Goal: Transaction & Acquisition: Purchase product/service

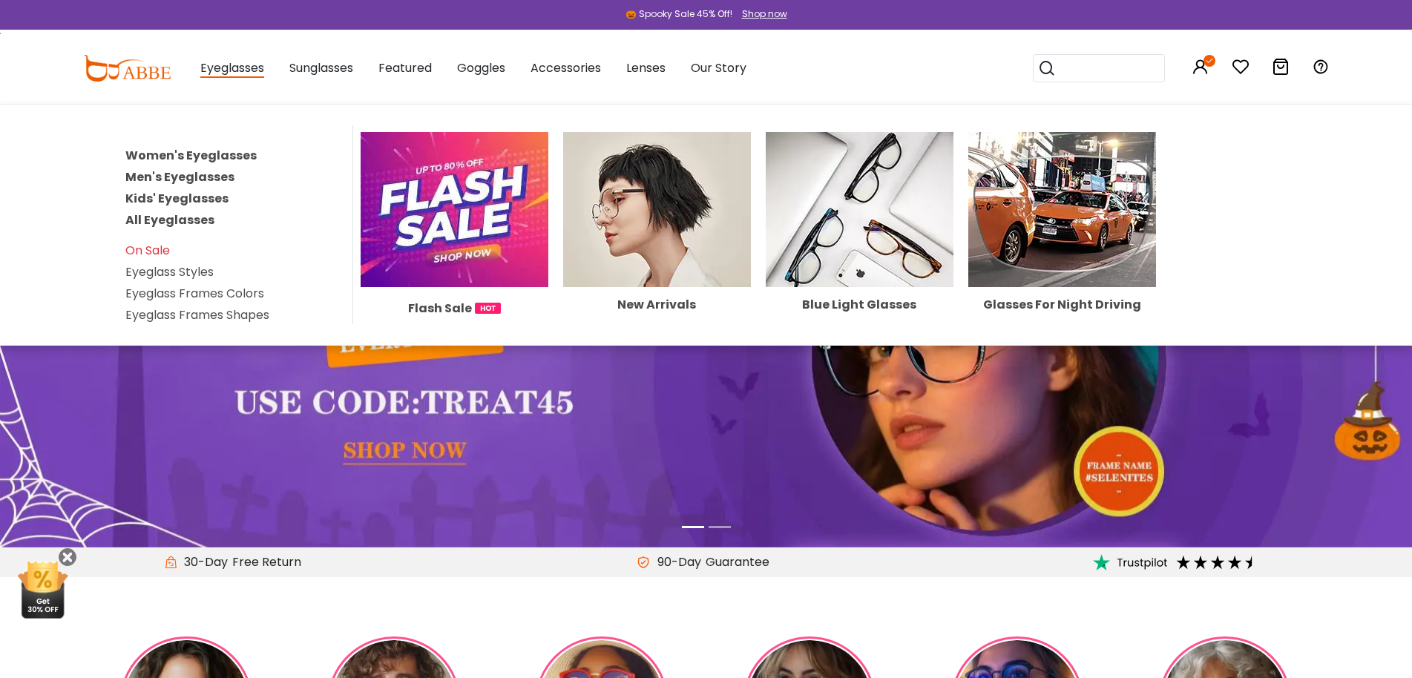
click at [154, 222] on link "All Eyeglasses" at bounding box center [169, 219] width 89 height 17
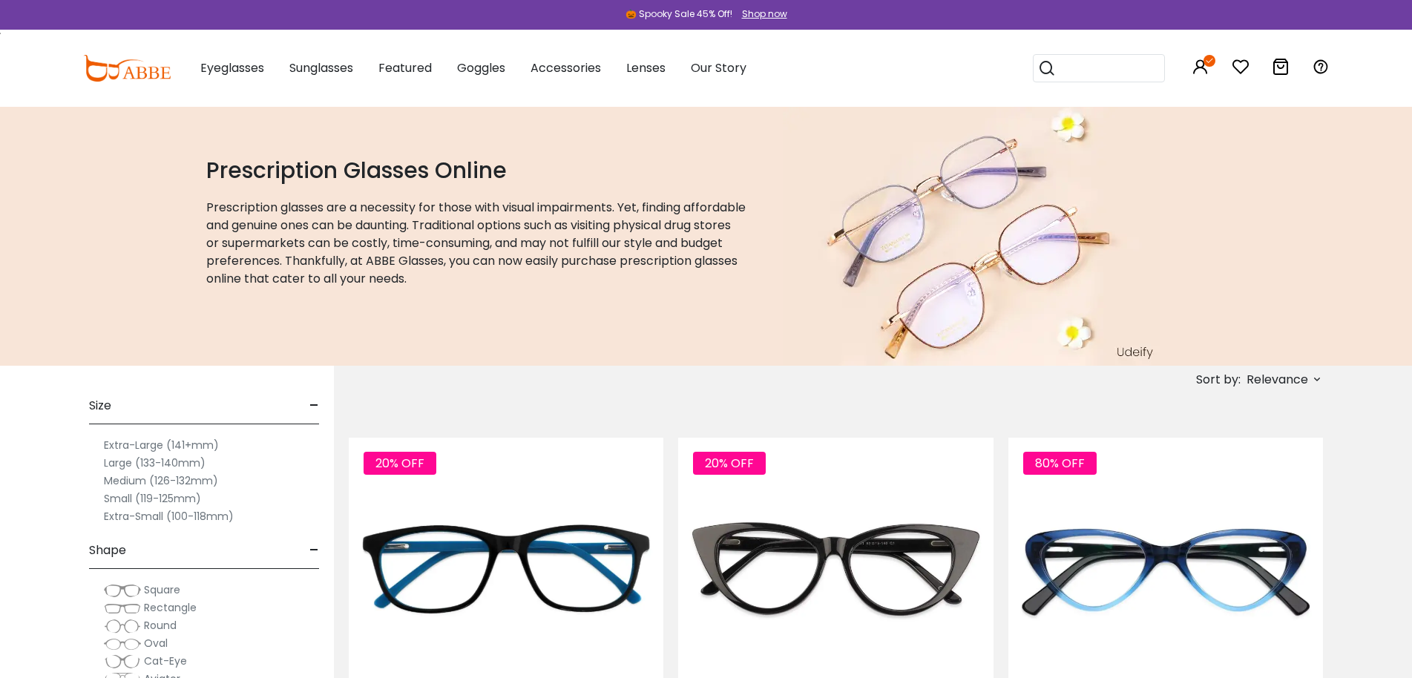
click at [1257, 384] on span "Relevance" at bounding box center [1278, 380] width 62 height 27
click at [1268, 418] on label "New Arrivals" at bounding box center [1244, 422] width 72 height 18
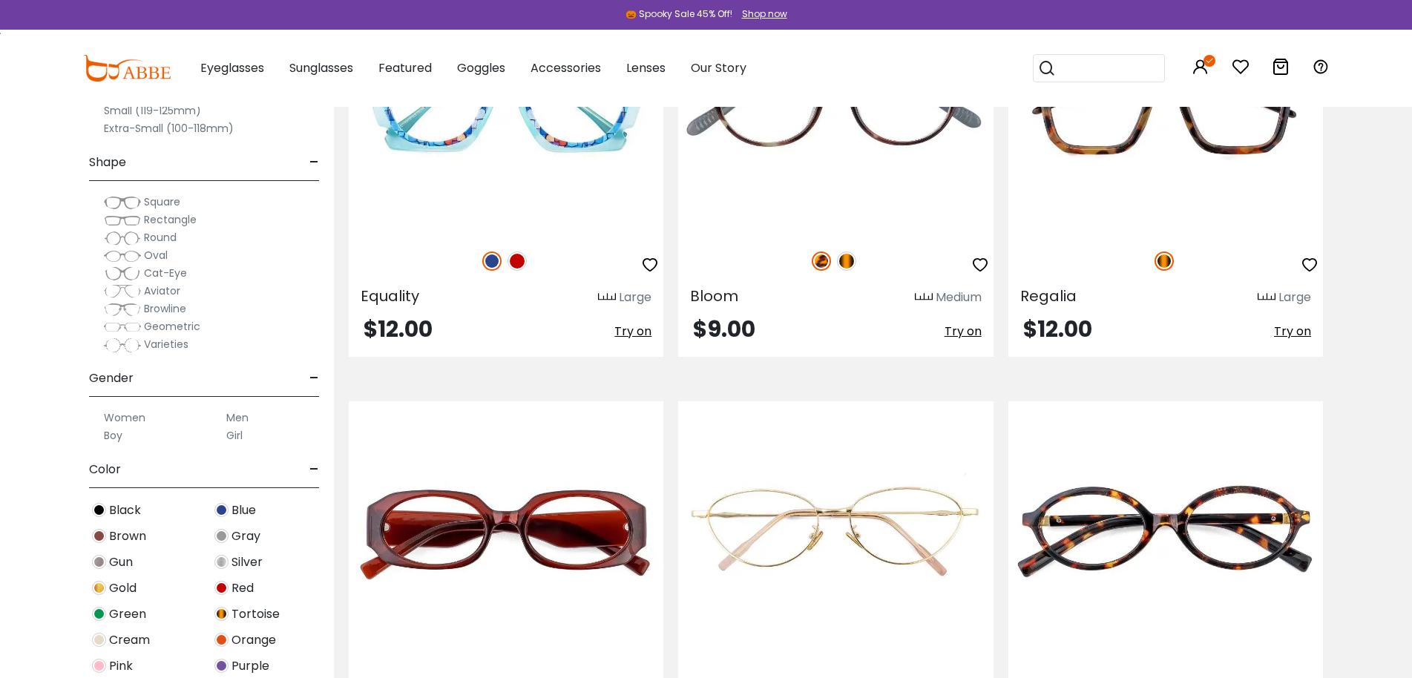
scroll to position [3562, 0]
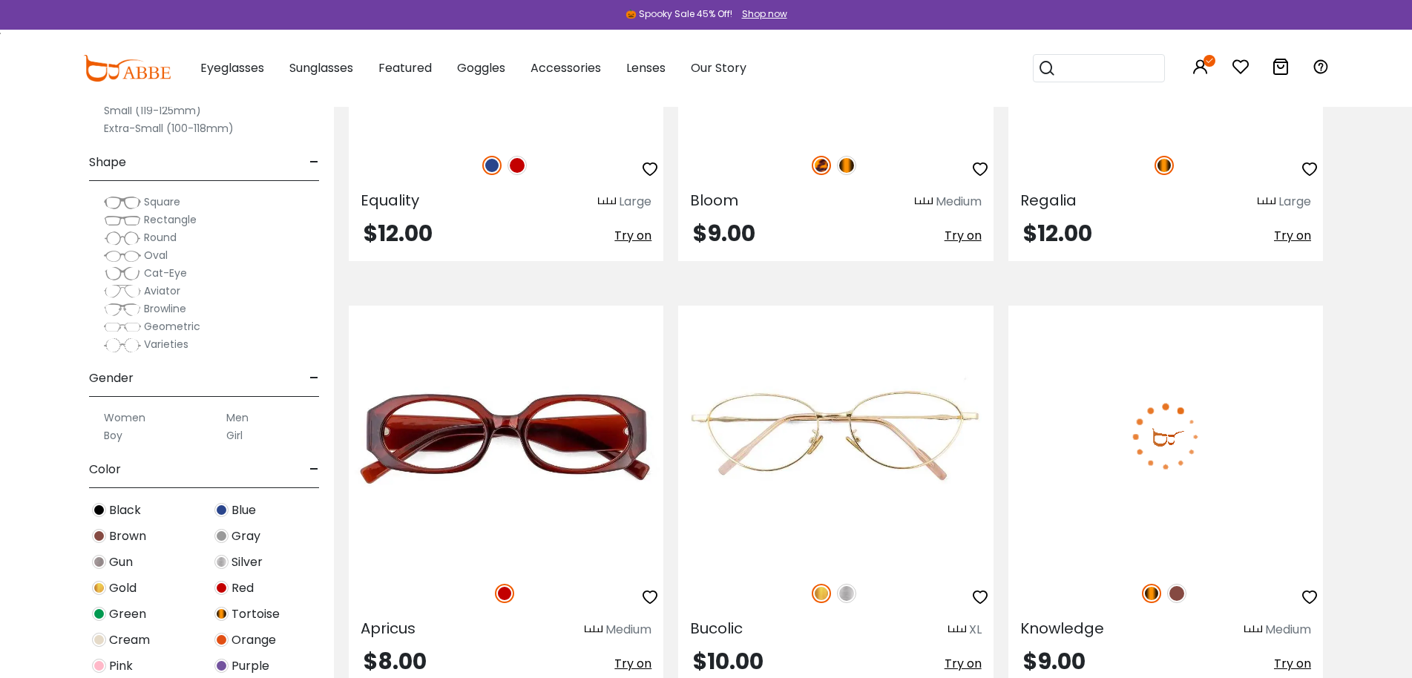
click at [1195, 449] on img at bounding box center [1165, 437] width 315 height 263
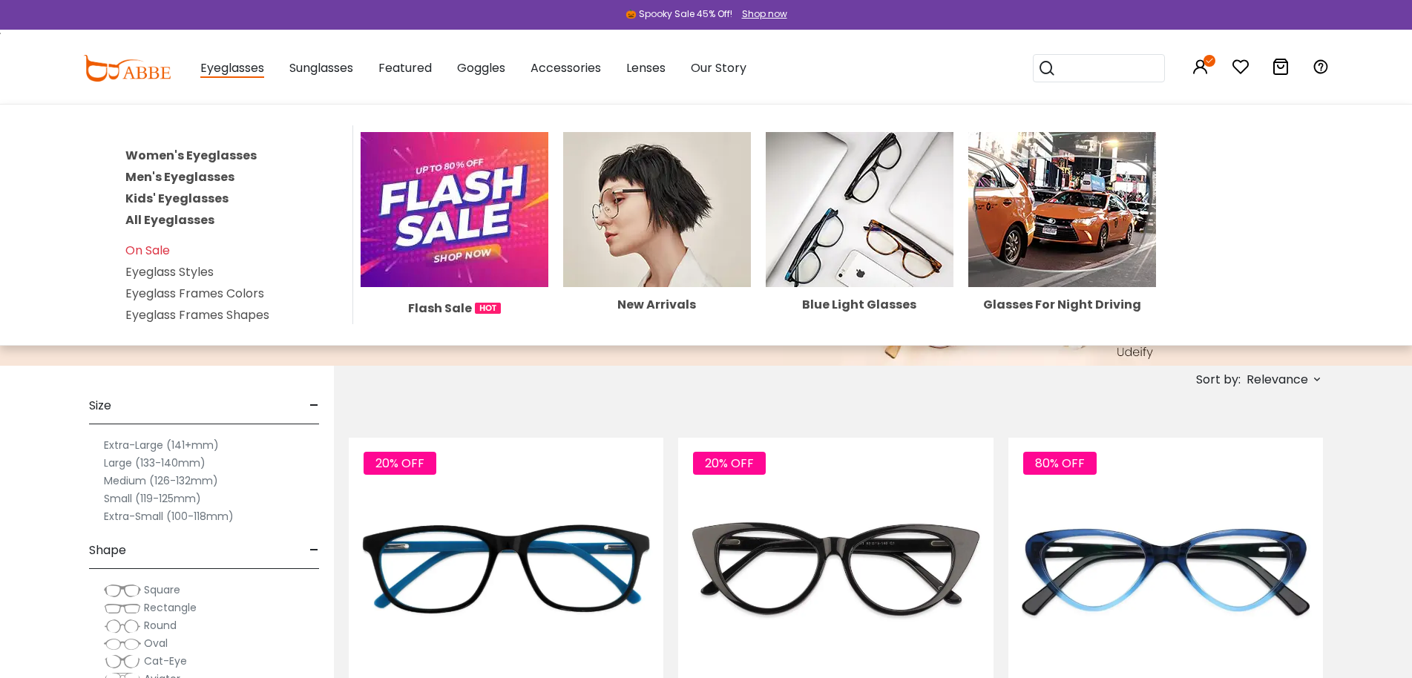
click at [185, 226] on link "All Eyeglasses" at bounding box center [169, 219] width 89 height 17
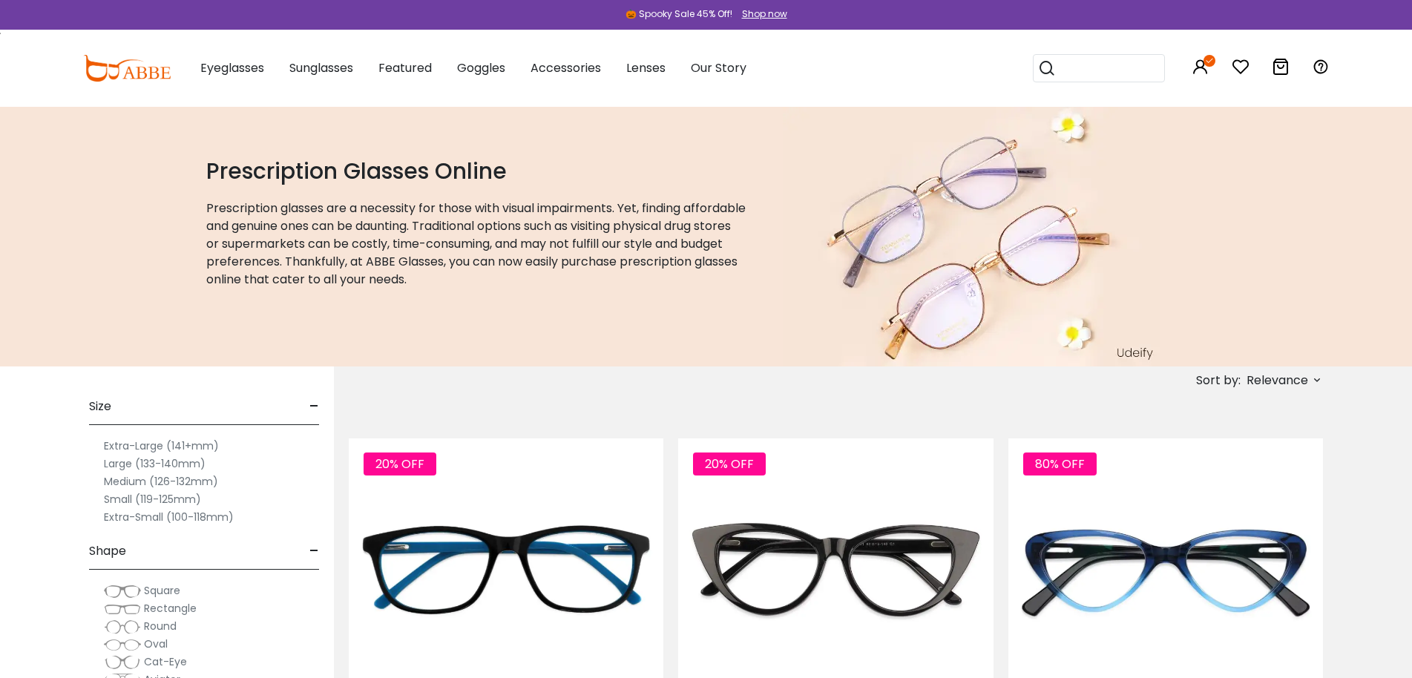
click at [1290, 378] on span "Relevance" at bounding box center [1278, 380] width 62 height 27
click at [1236, 421] on label "New Arrivals" at bounding box center [1244, 423] width 72 height 18
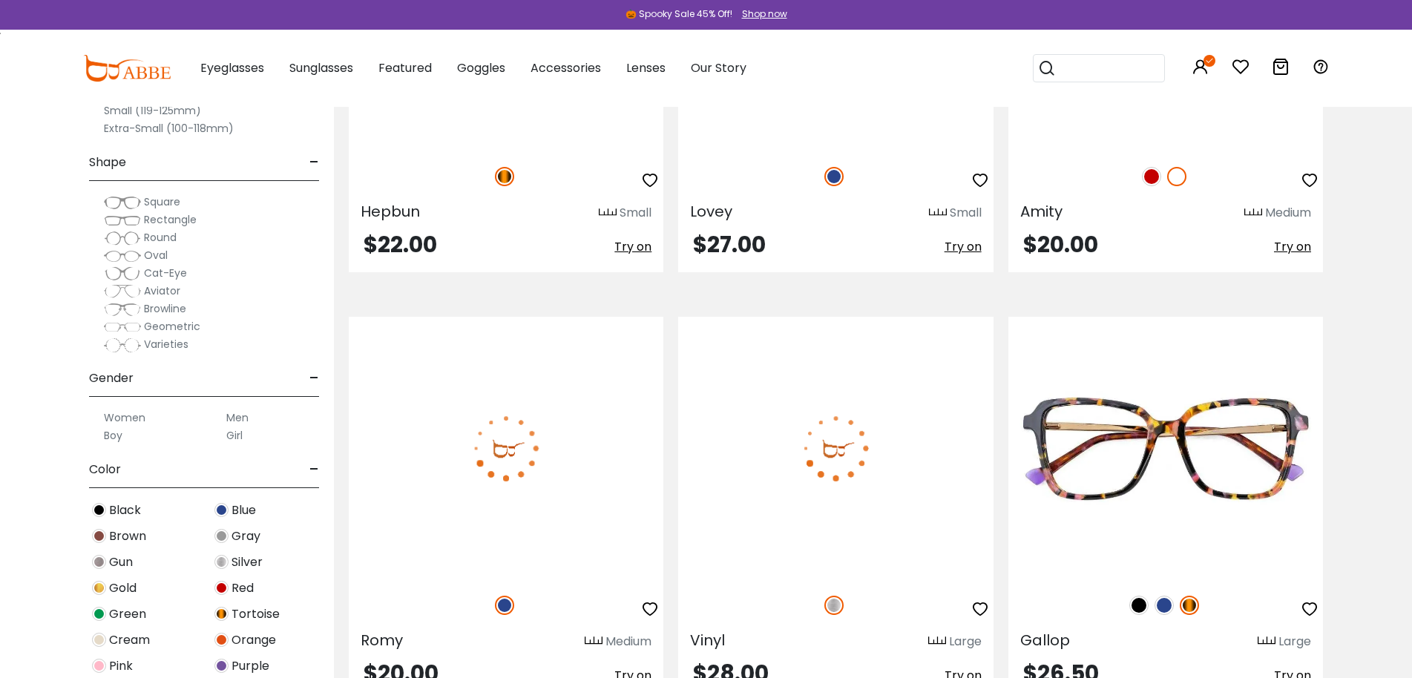
scroll to position [8459, 0]
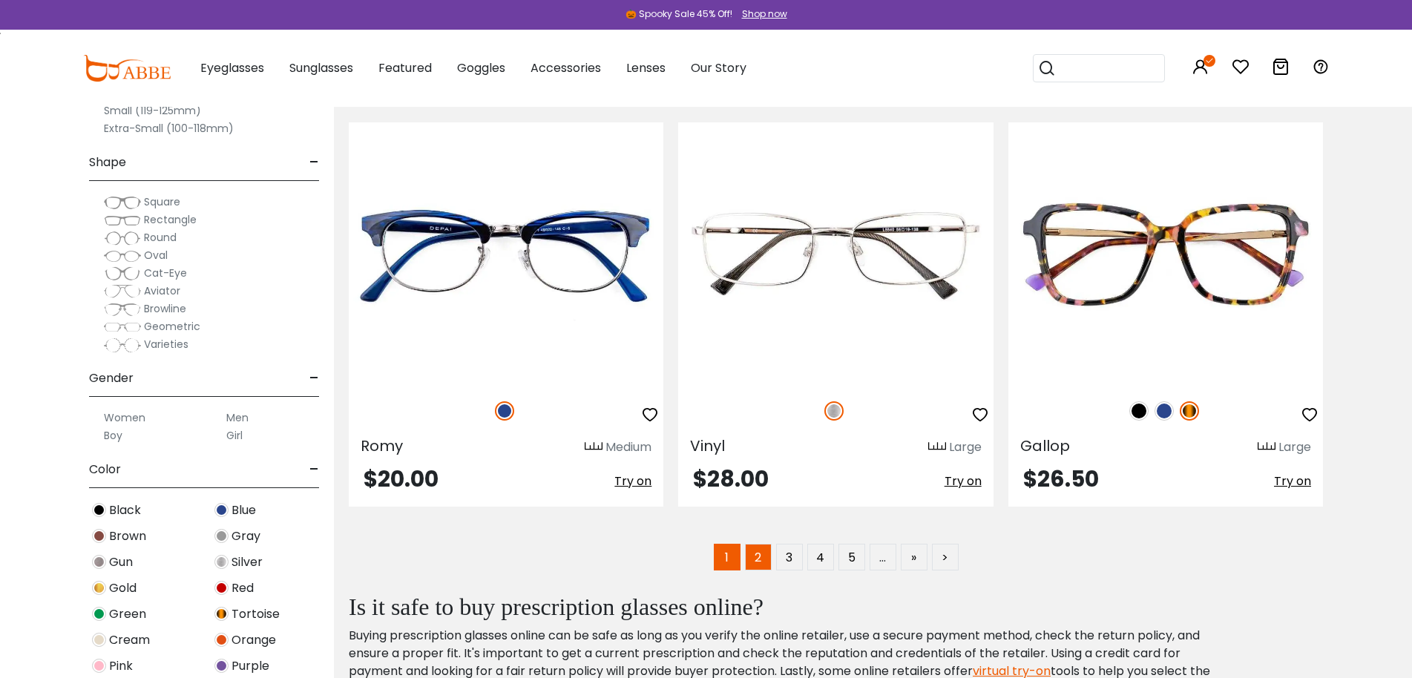
click at [758, 562] on link "2" at bounding box center [758, 557] width 27 height 27
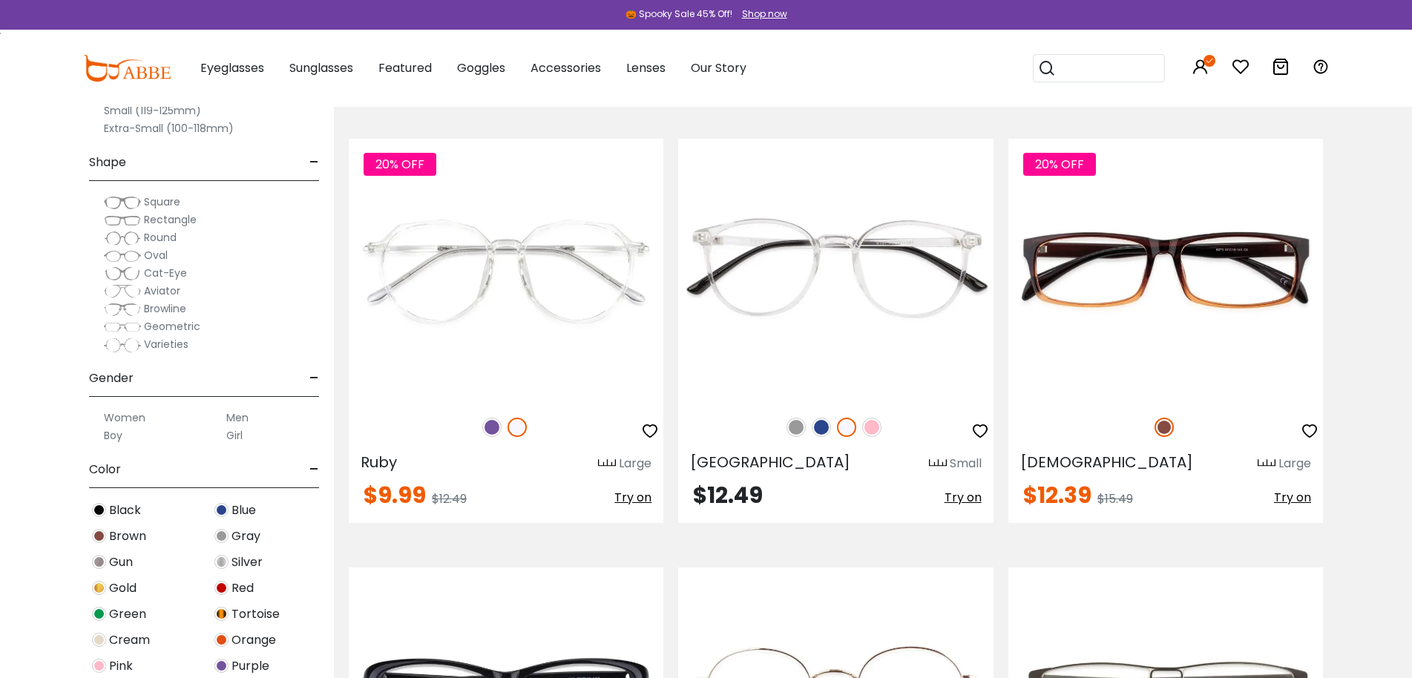
click at [159, 203] on span "Square" at bounding box center [162, 201] width 36 height 15
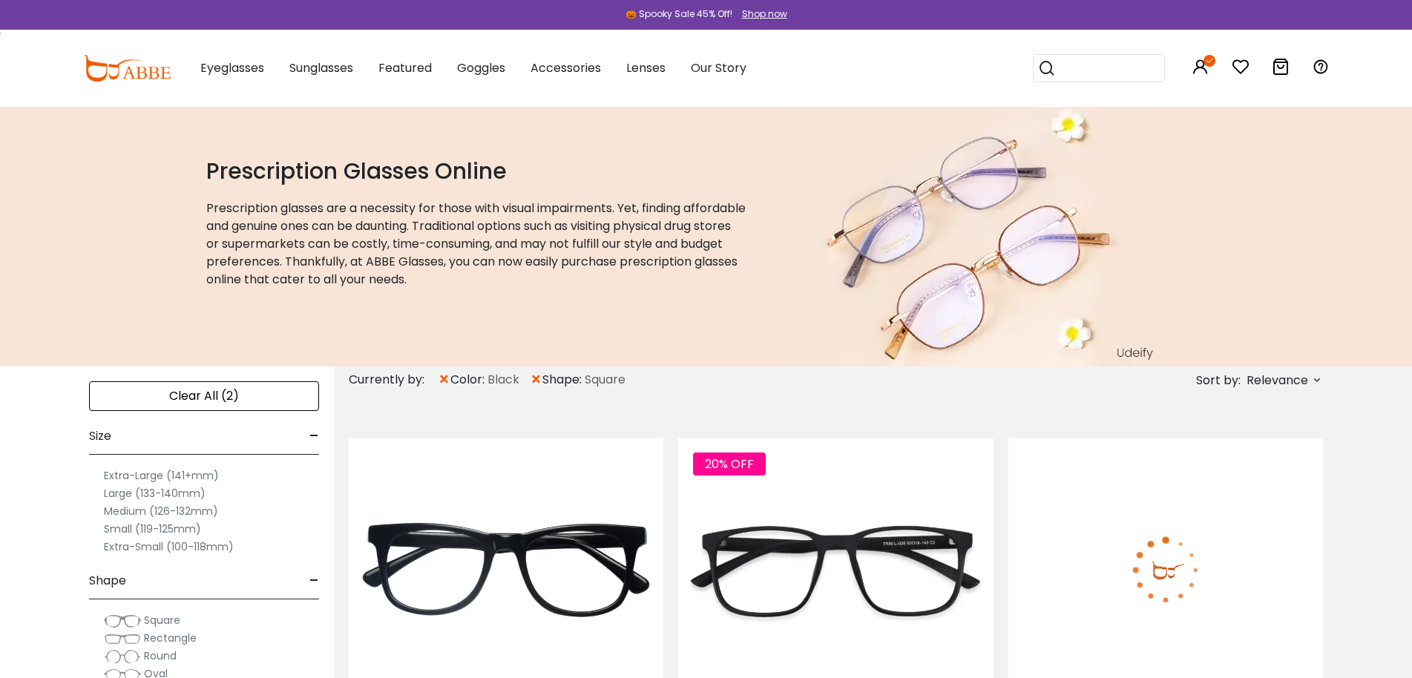
click at [1284, 384] on span "Relevance" at bounding box center [1278, 380] width 62 height 27
click at [1241, 427] on label "New Arrivals" at bounding box center [1244, 423] width 72 height 18
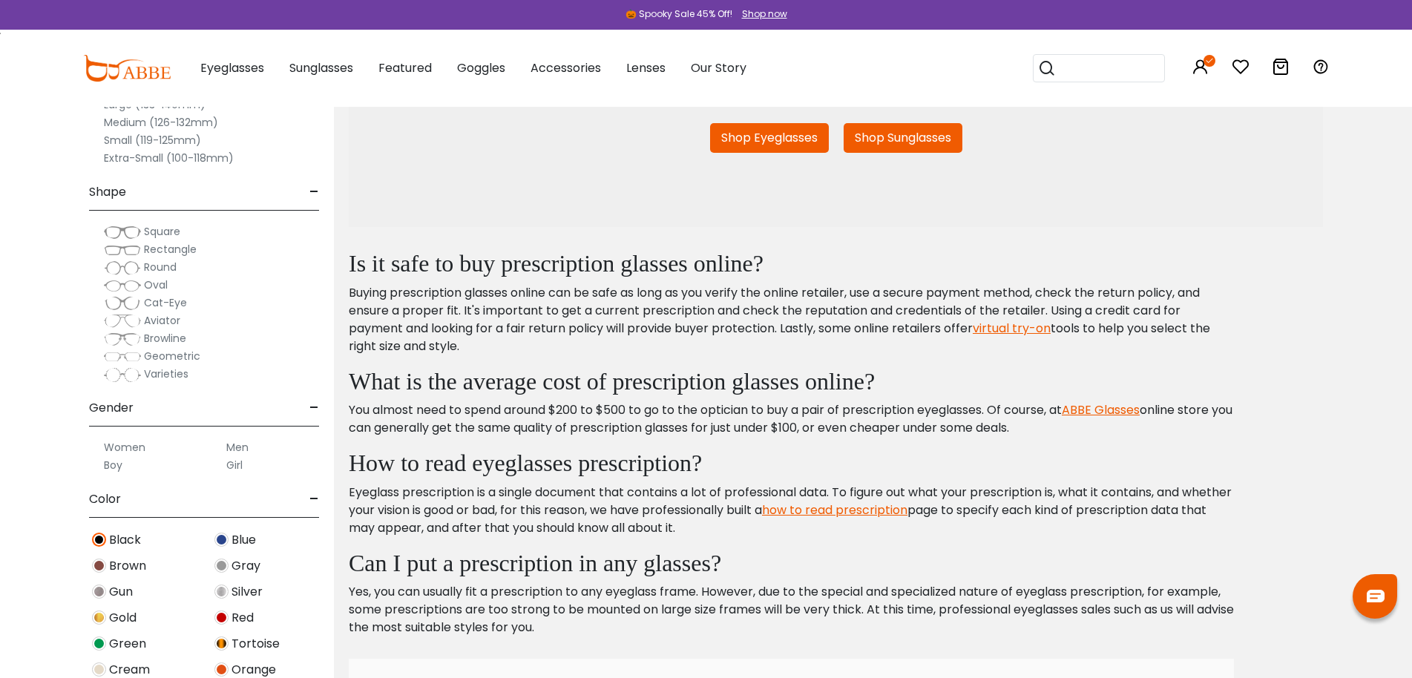
scroll to position [594, 0]
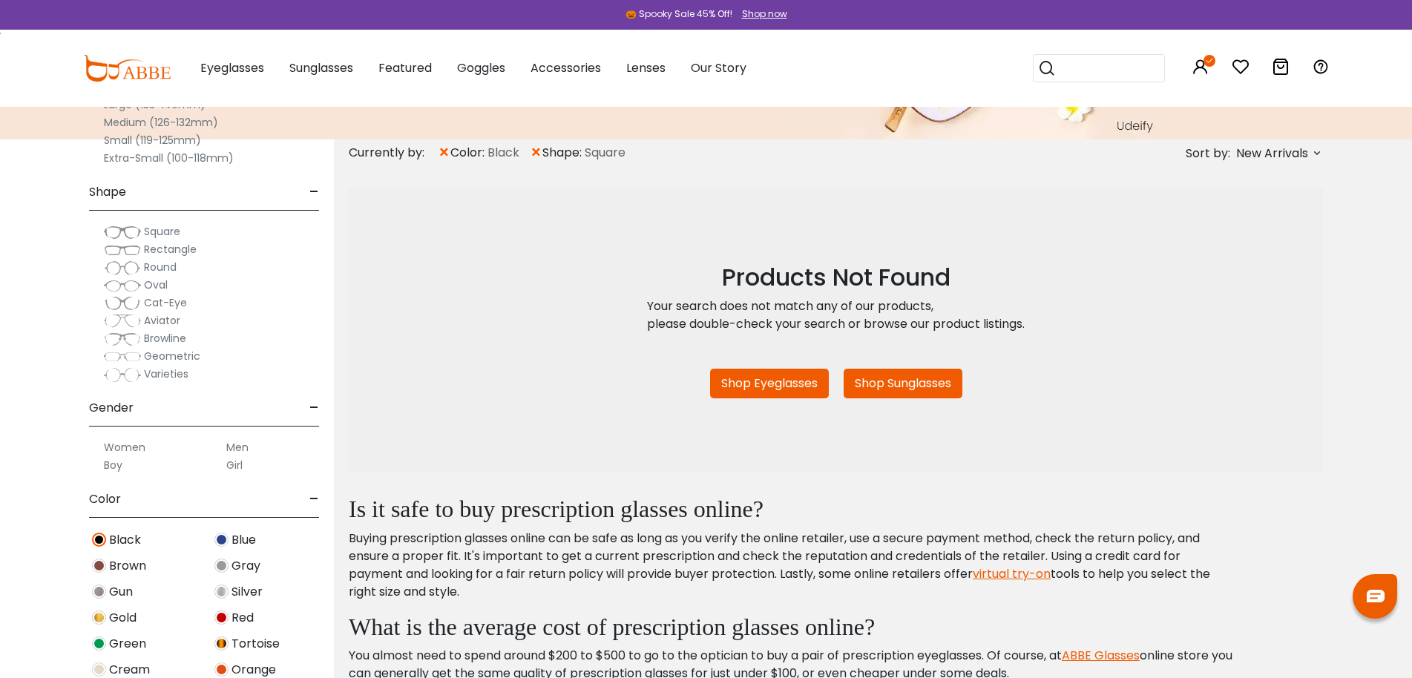
click at [146, 233] on span "Square" at bounding box center [162, 231] width 36 height 15
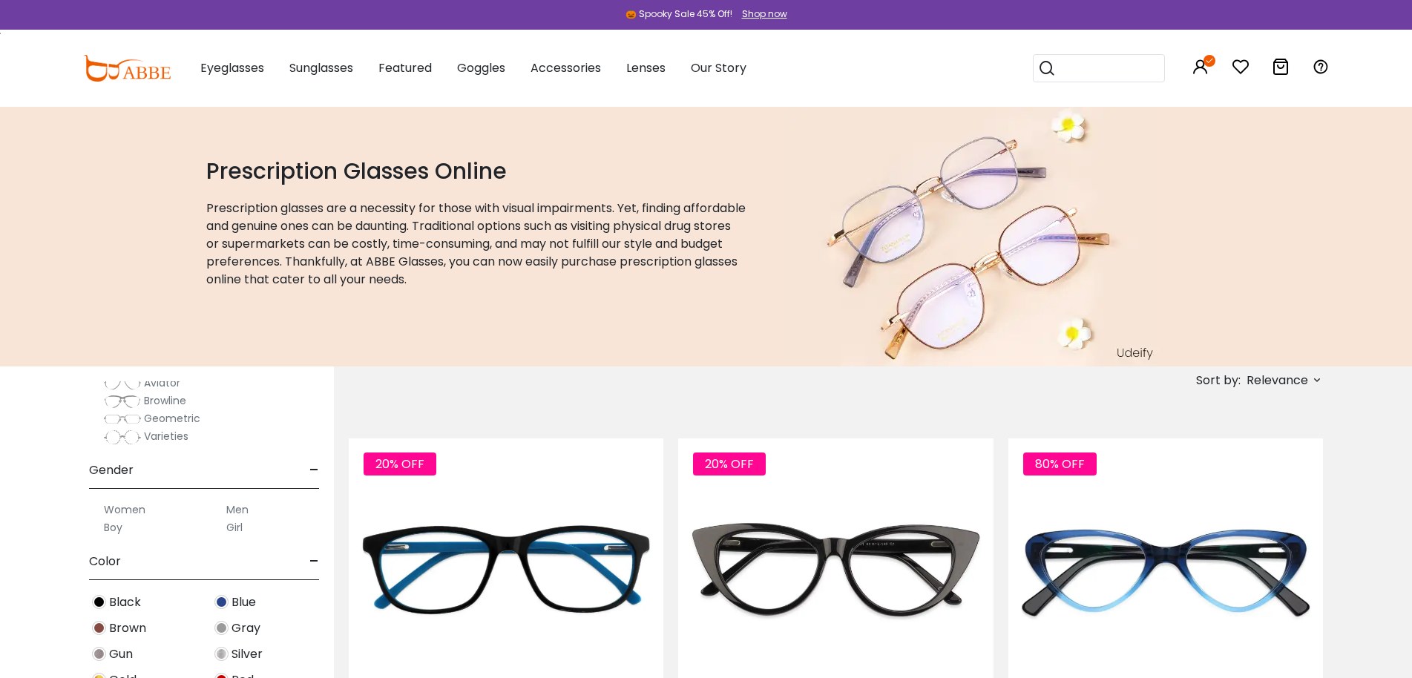
scroll to position [445, 0]
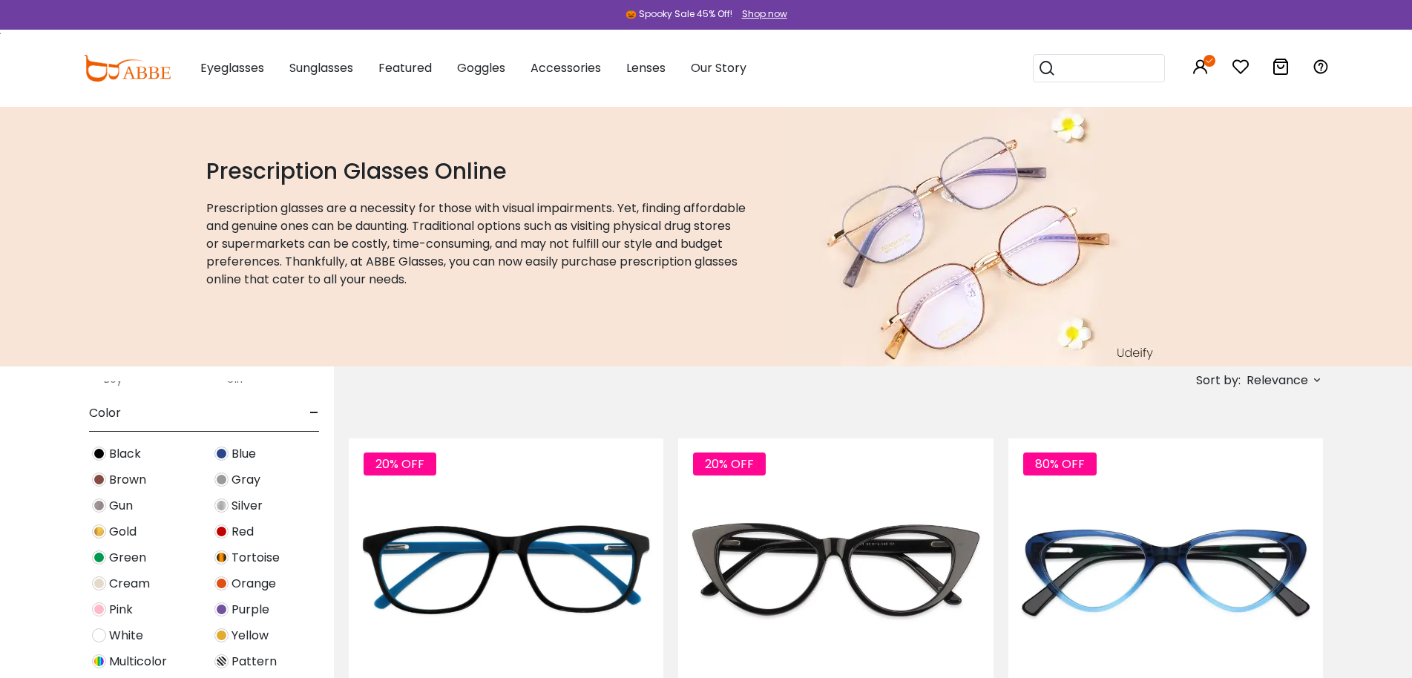
click at [122, 448] on span "Black" at bounding box center [125, 454] width 32 height 18
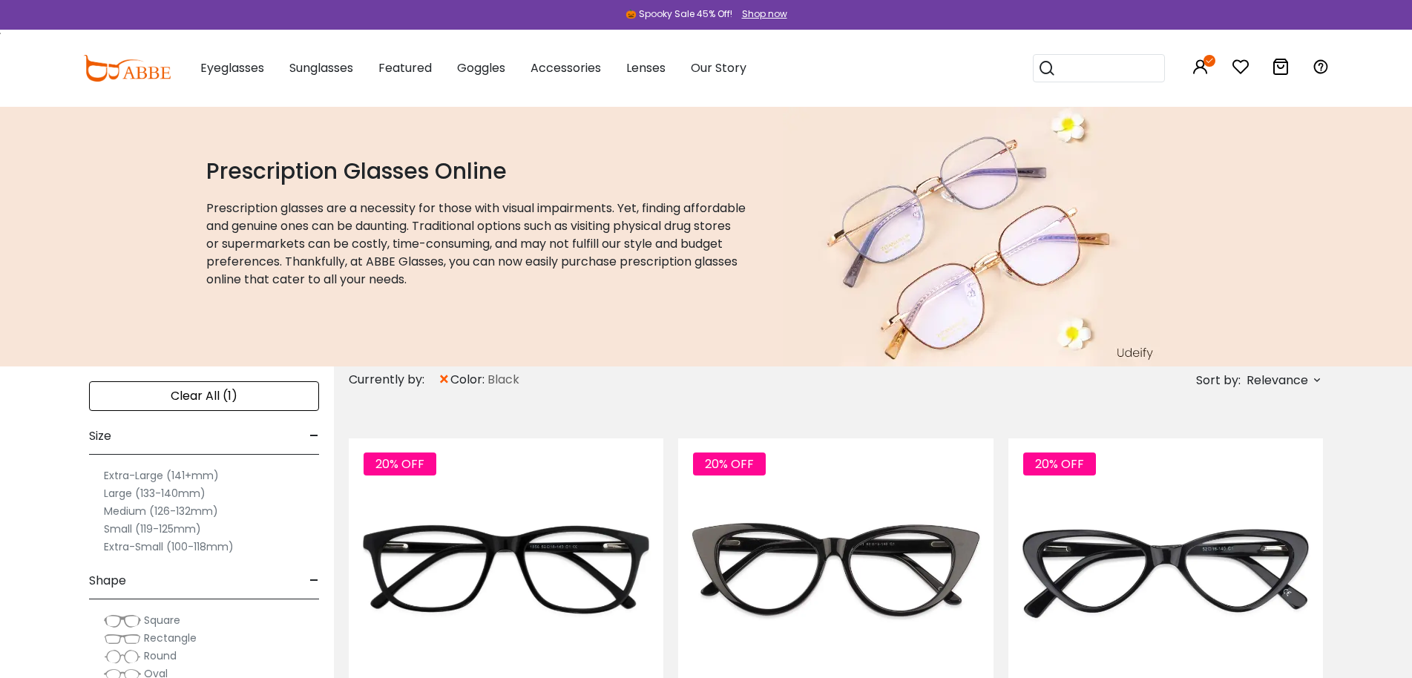
click at [1290, 380] on span "Relevance" at bounding box center [1278, 380] width 62 height 27
click at [1229, 423] on label "New Arrivals" at bounding box center [1244, 423] width 72 height 18
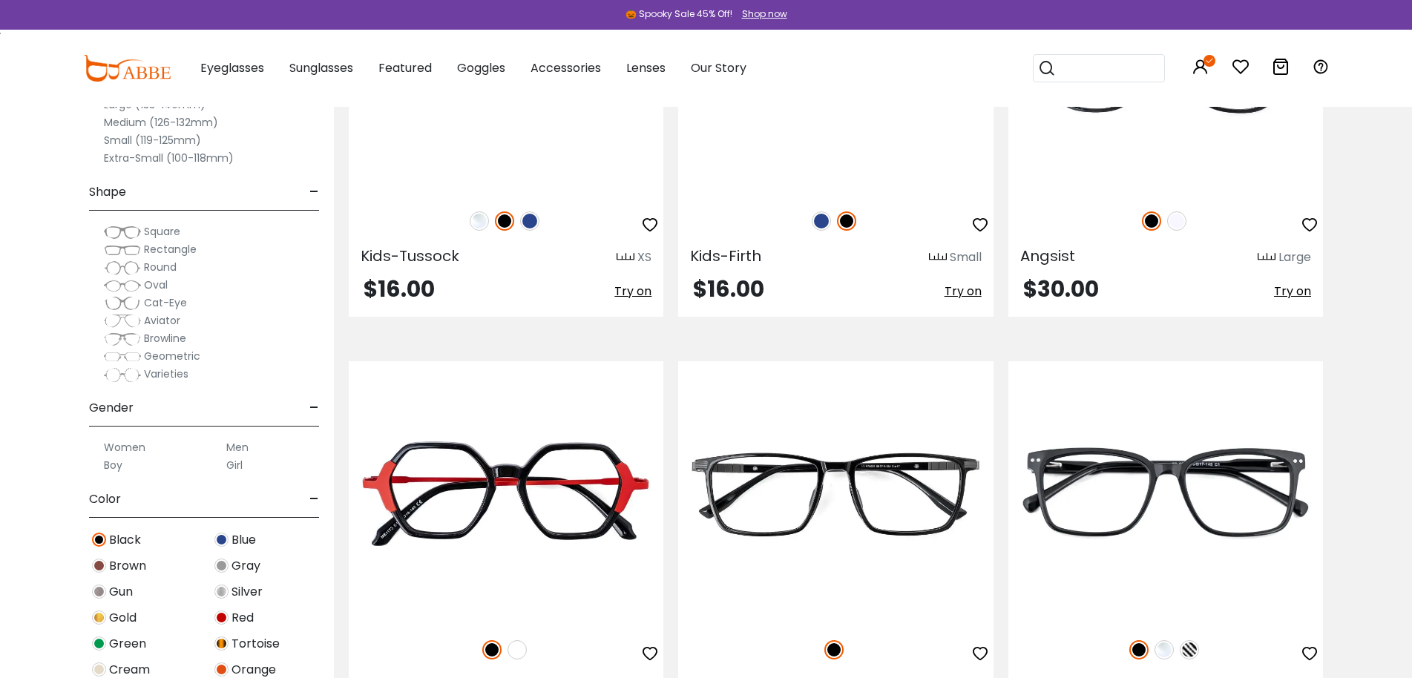
scroll to position [8607, 0]
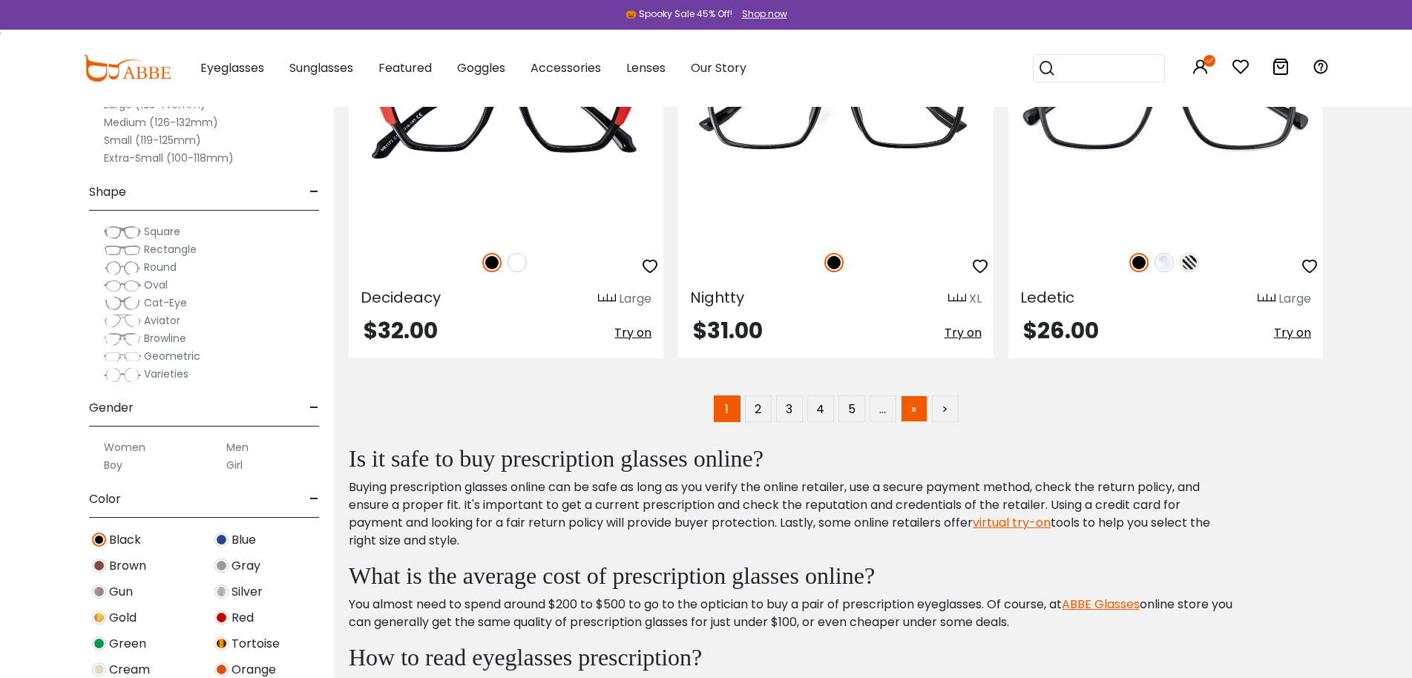
click at [908, 413] on link "»" at bounding box center [914, 408] width 27 height 27
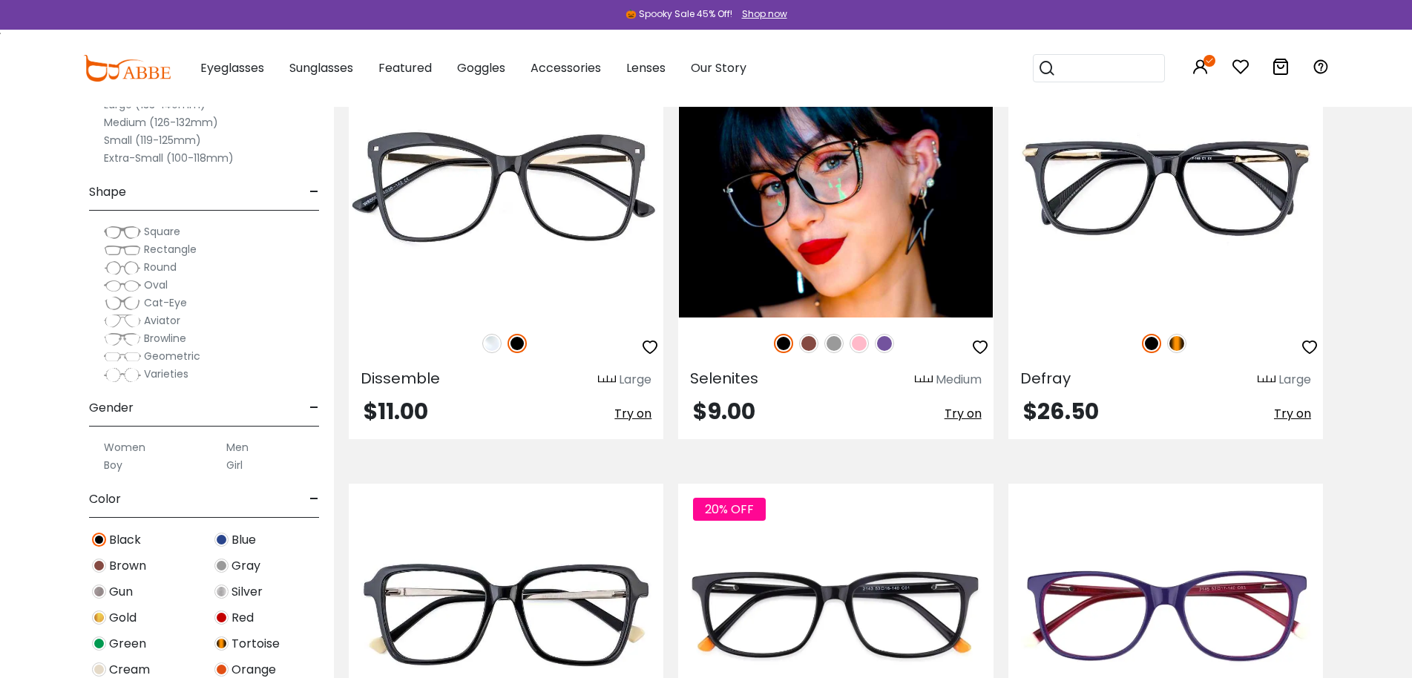
scroll to position [3413, 0]
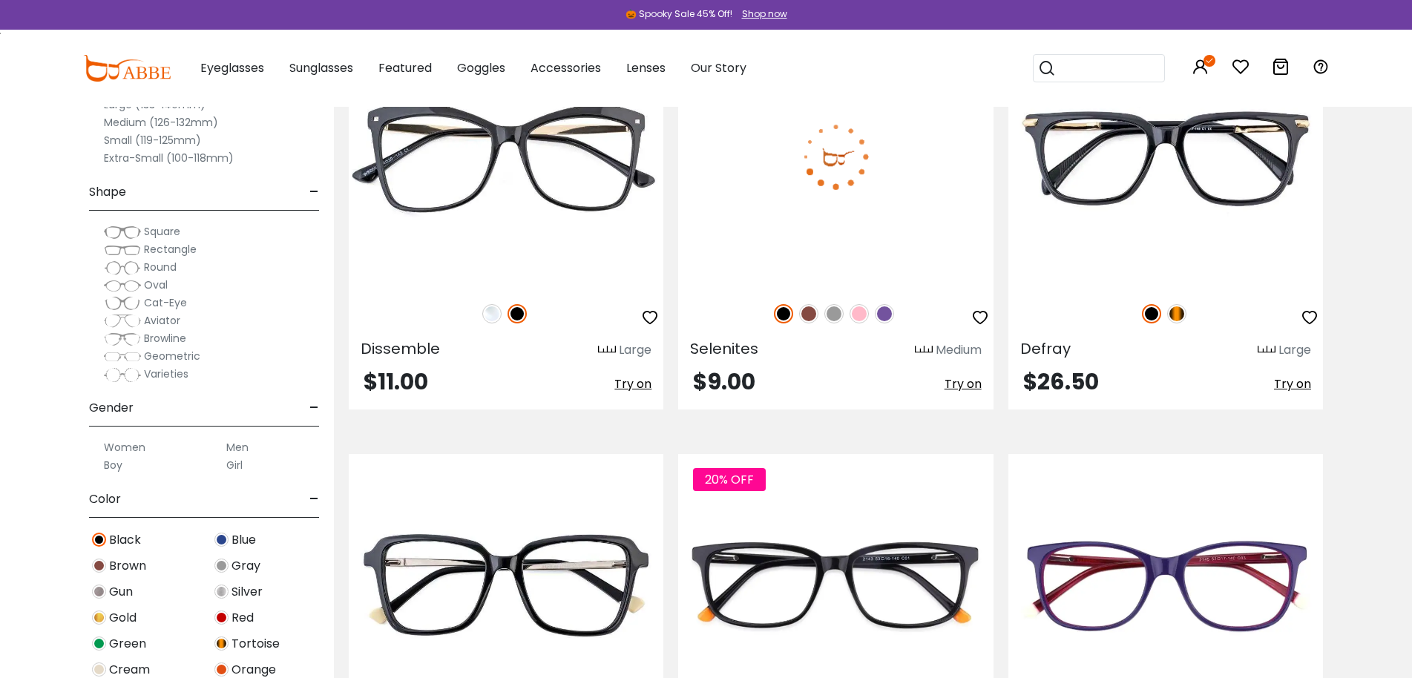
click at [856, 207] on img at bounding box center [835, 156] width 315 height 263
